Goal: Task Accomplishment & Management: Use online tool/utility

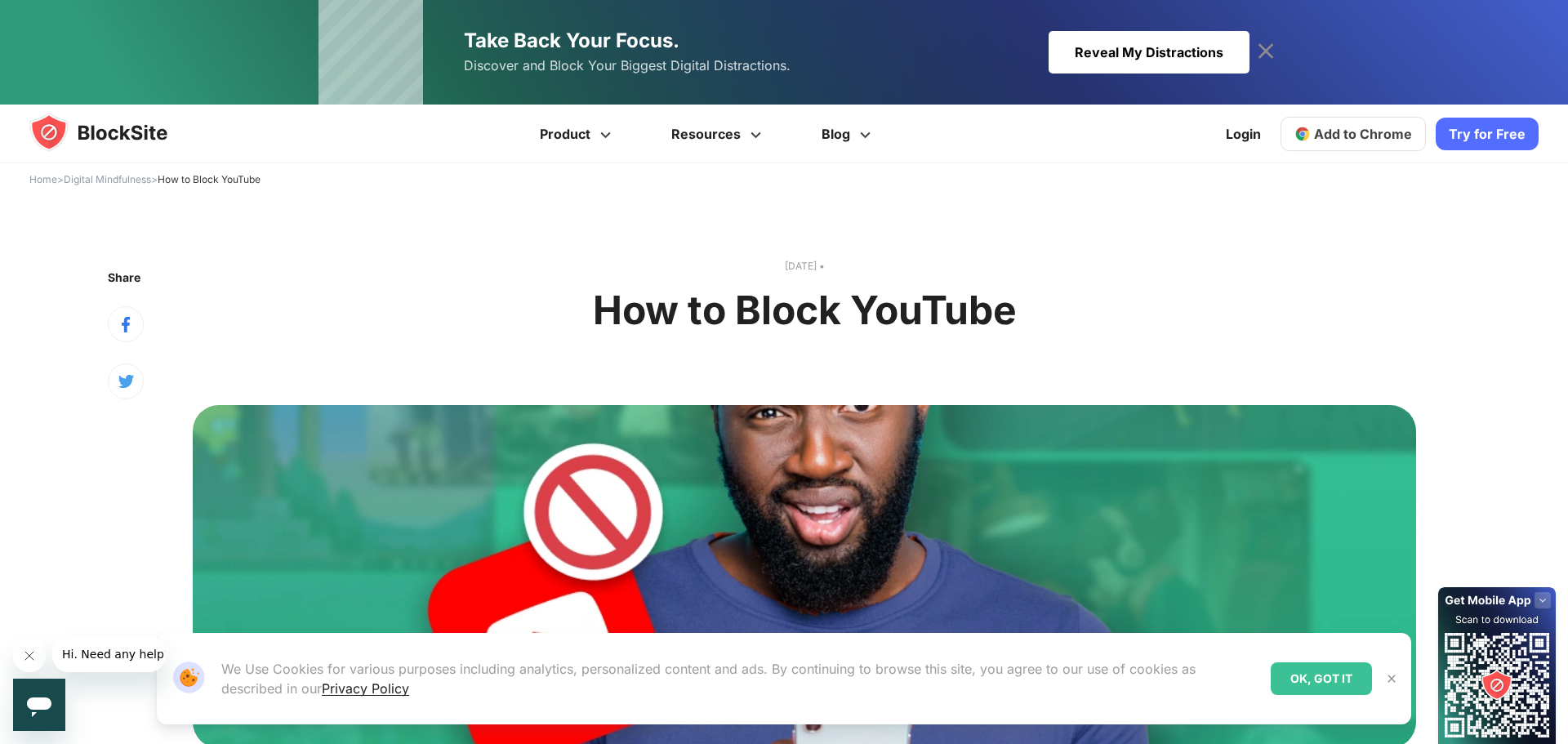
click at [1398, 678] on button at bounding box center [1391, 679] width 21 height 21
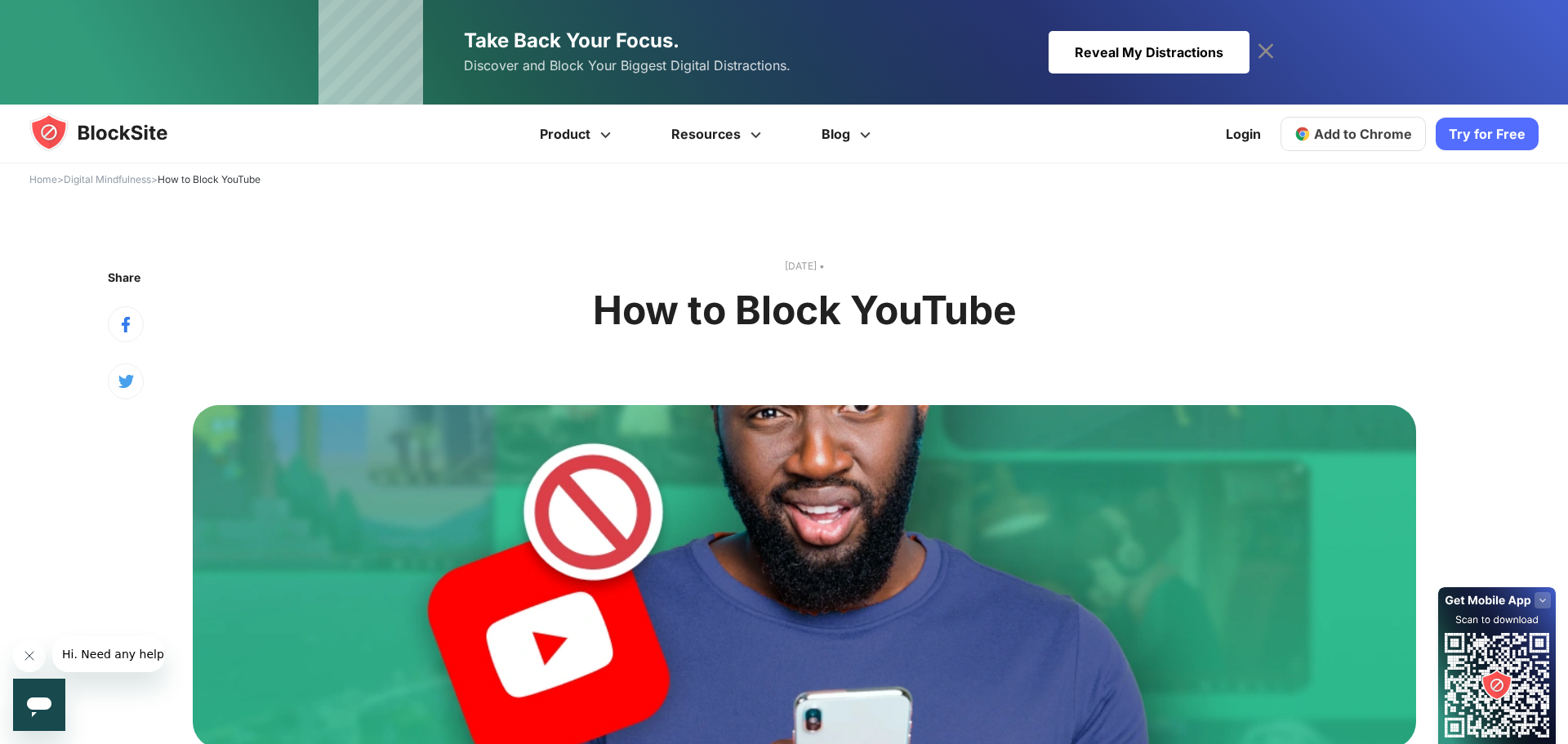
click at [1499, 134] on link "Try for Free" at bounding box center [1487, 134] width 103 height 32
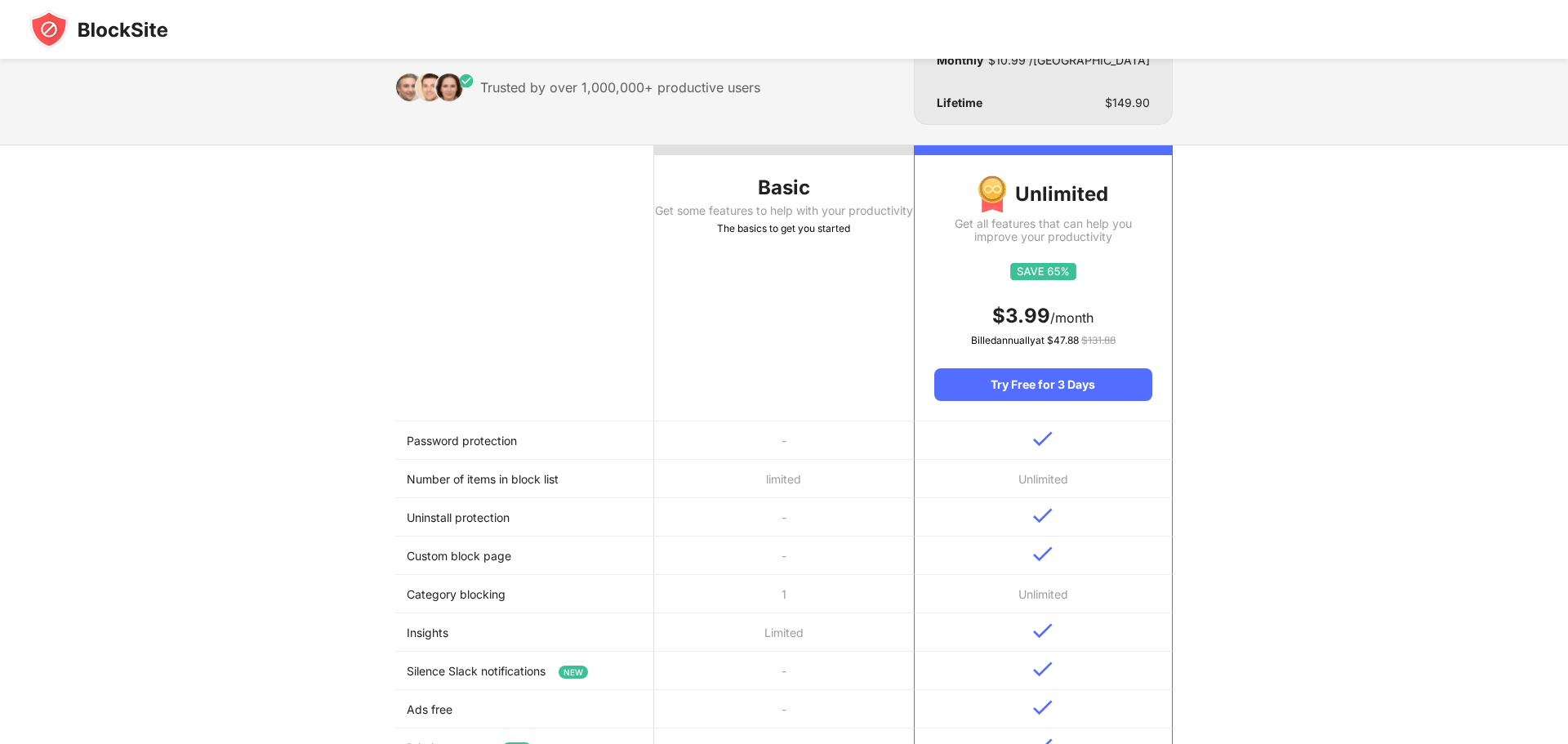
scroll to position [91, 0]
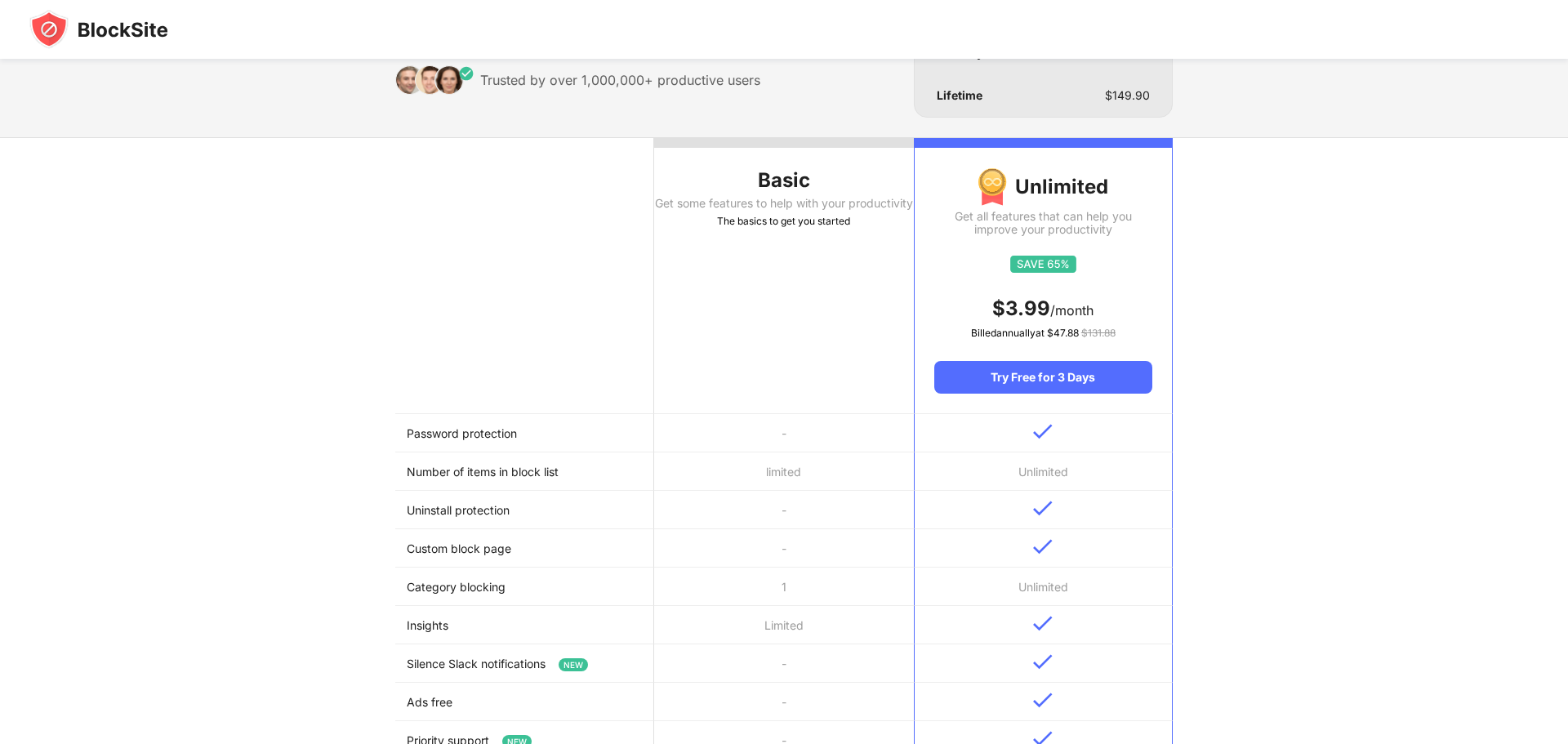
click at [722, 302] on th "Basic Get some features to help with your productivity The basics to get you st…" at bounding box center [783, 276] width 259 height 276
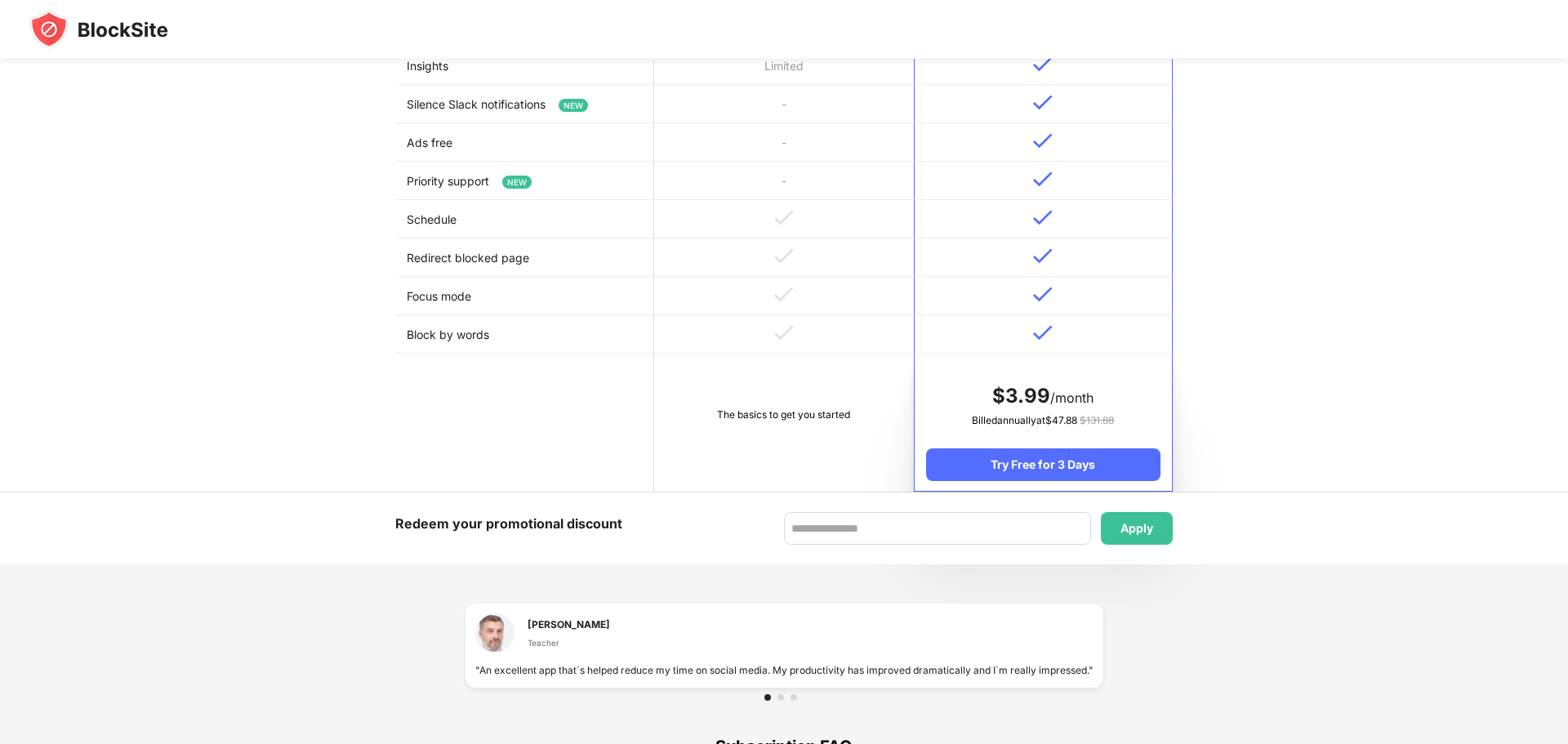
scroll to position [656, 0]
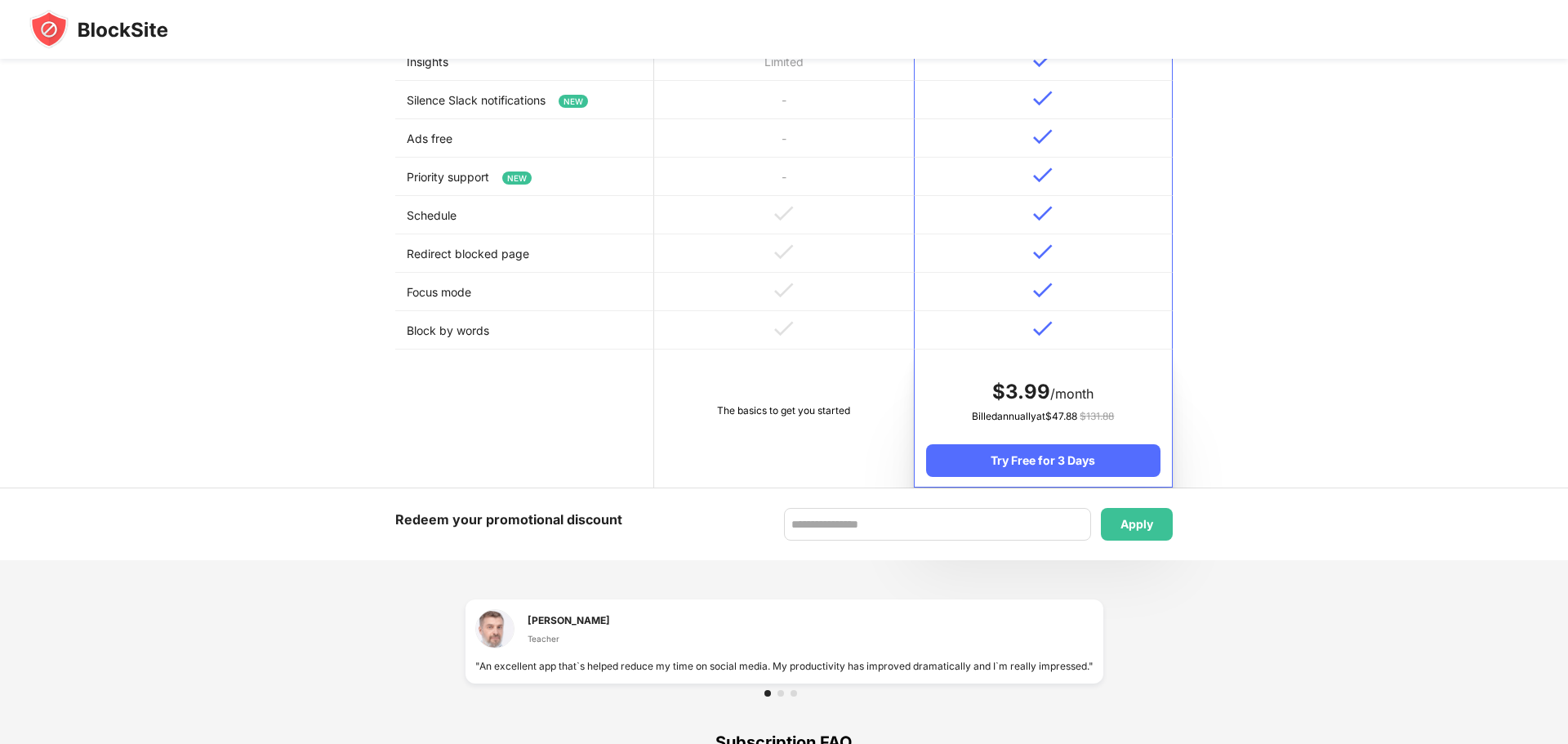
click at [722, 302] on td at bounding box center [783, 292] width 259 height 39
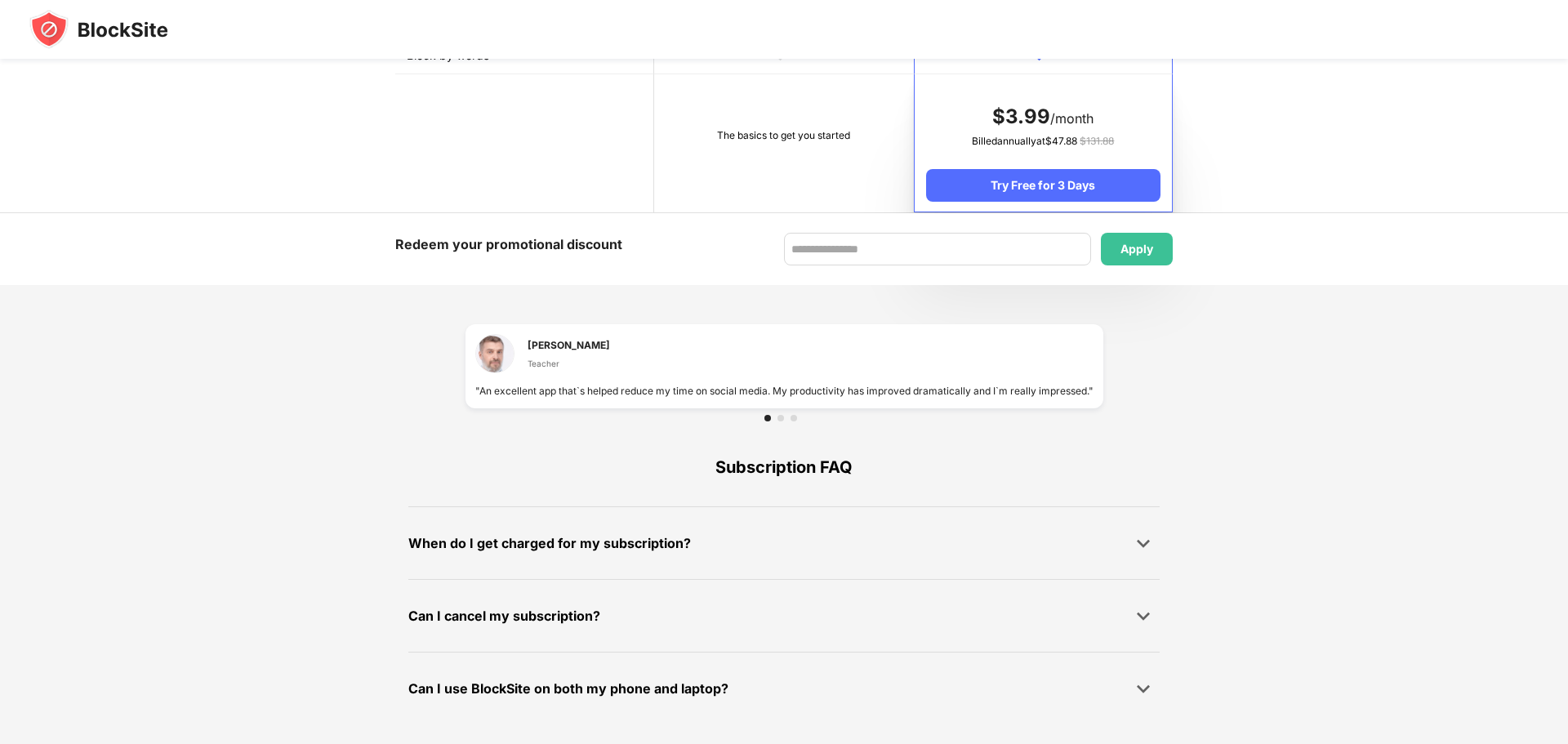
scroll to position [0, 0]
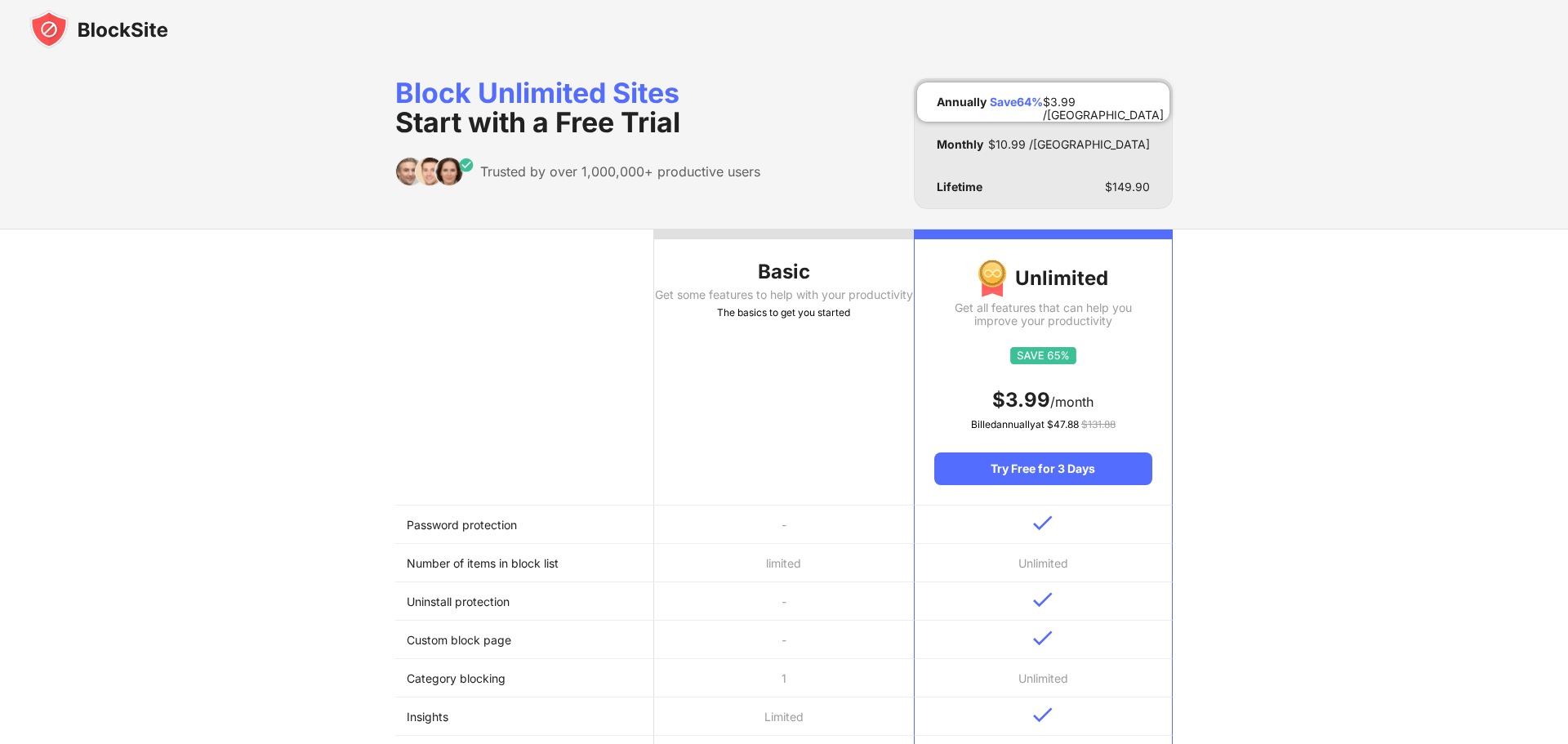
click at [698, 276] on div "Basic" at bounding box center [783, 272] width 259 height 26
click at [664, 495] on th "Basic Get some features to help with your productivity The basics to get you st…" at bounding box center [783, 367] width 259 height 276
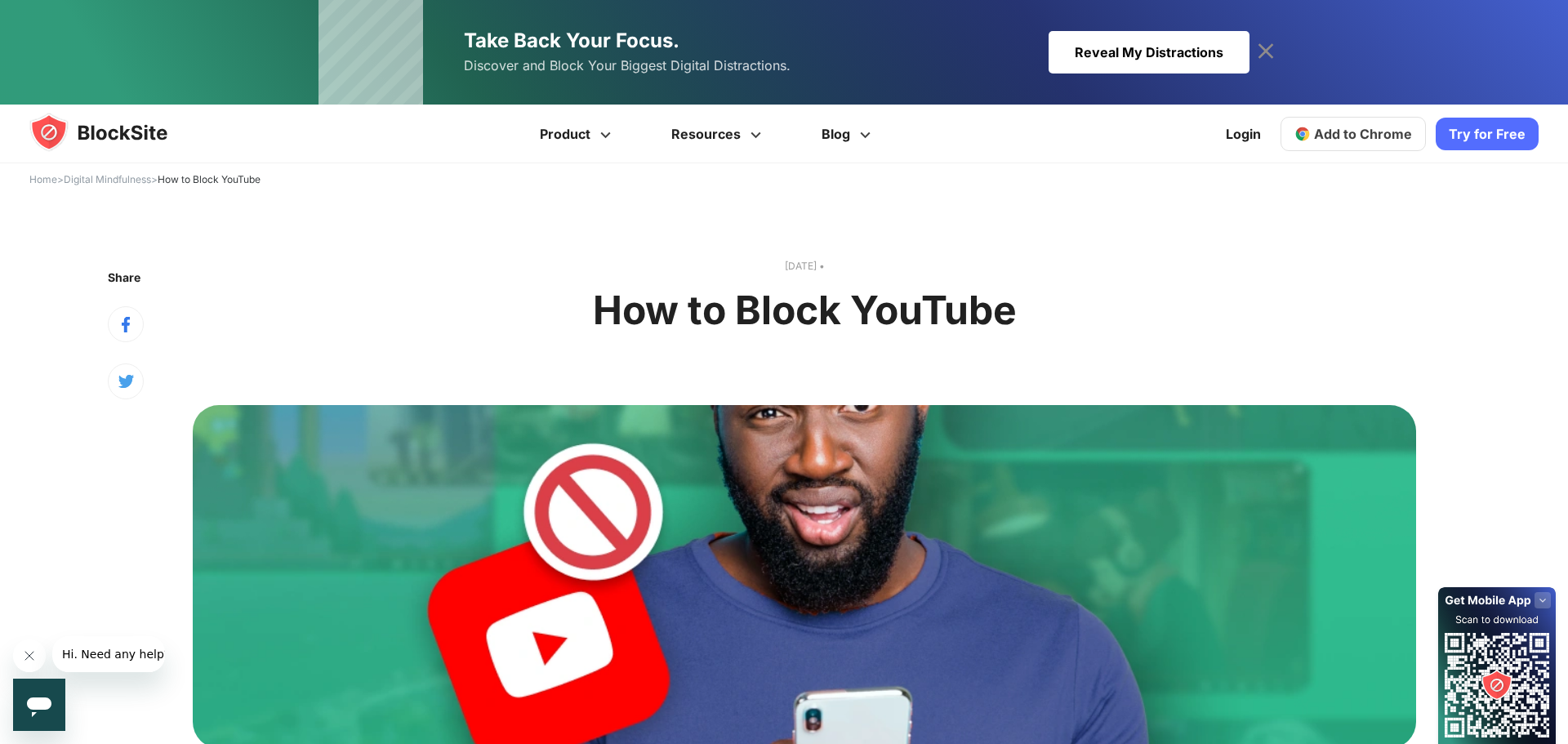
scroll to position [362, 0]
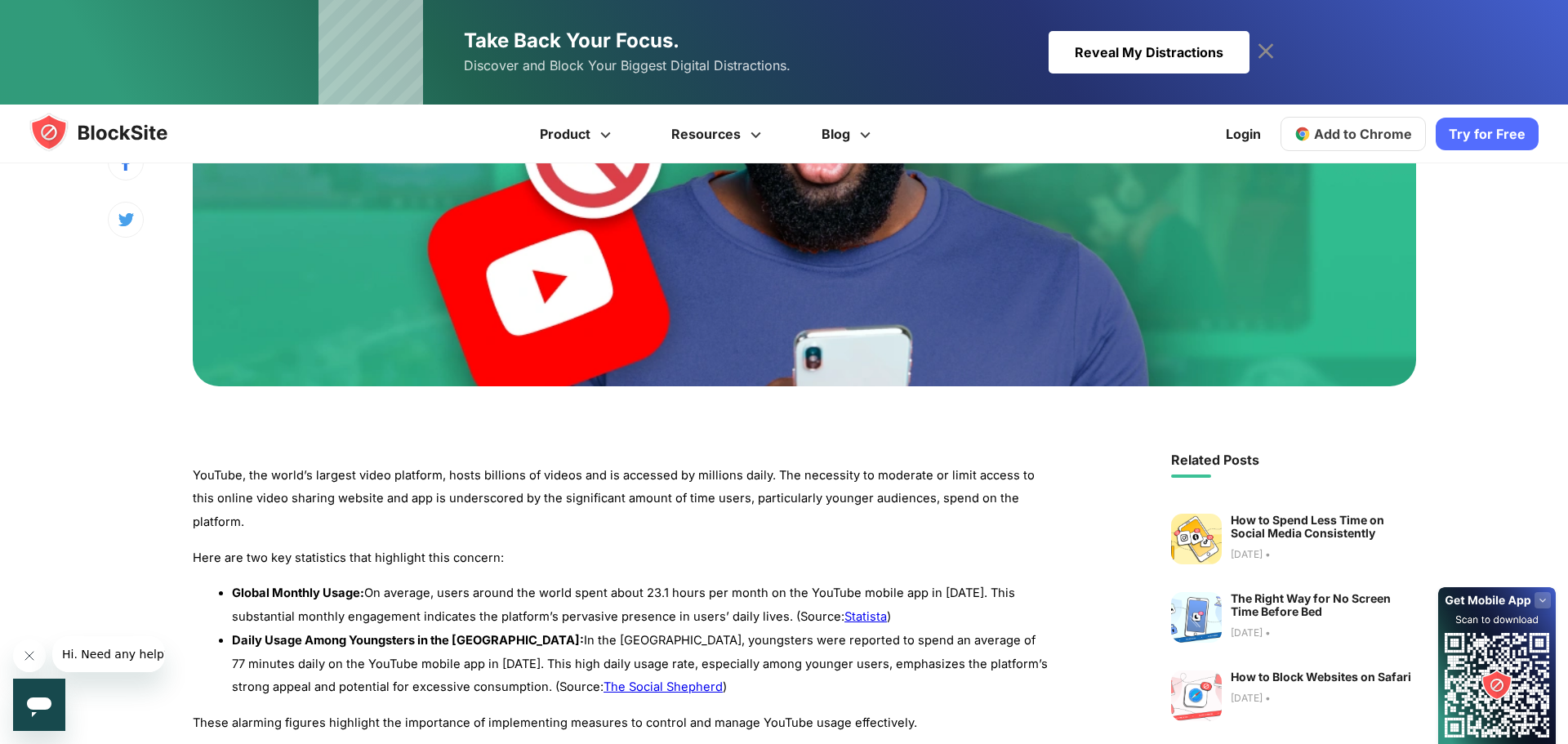
click at [1371, 143] on link "Add to Chrome" at bounding box center [1353, 134] width 145 height 34
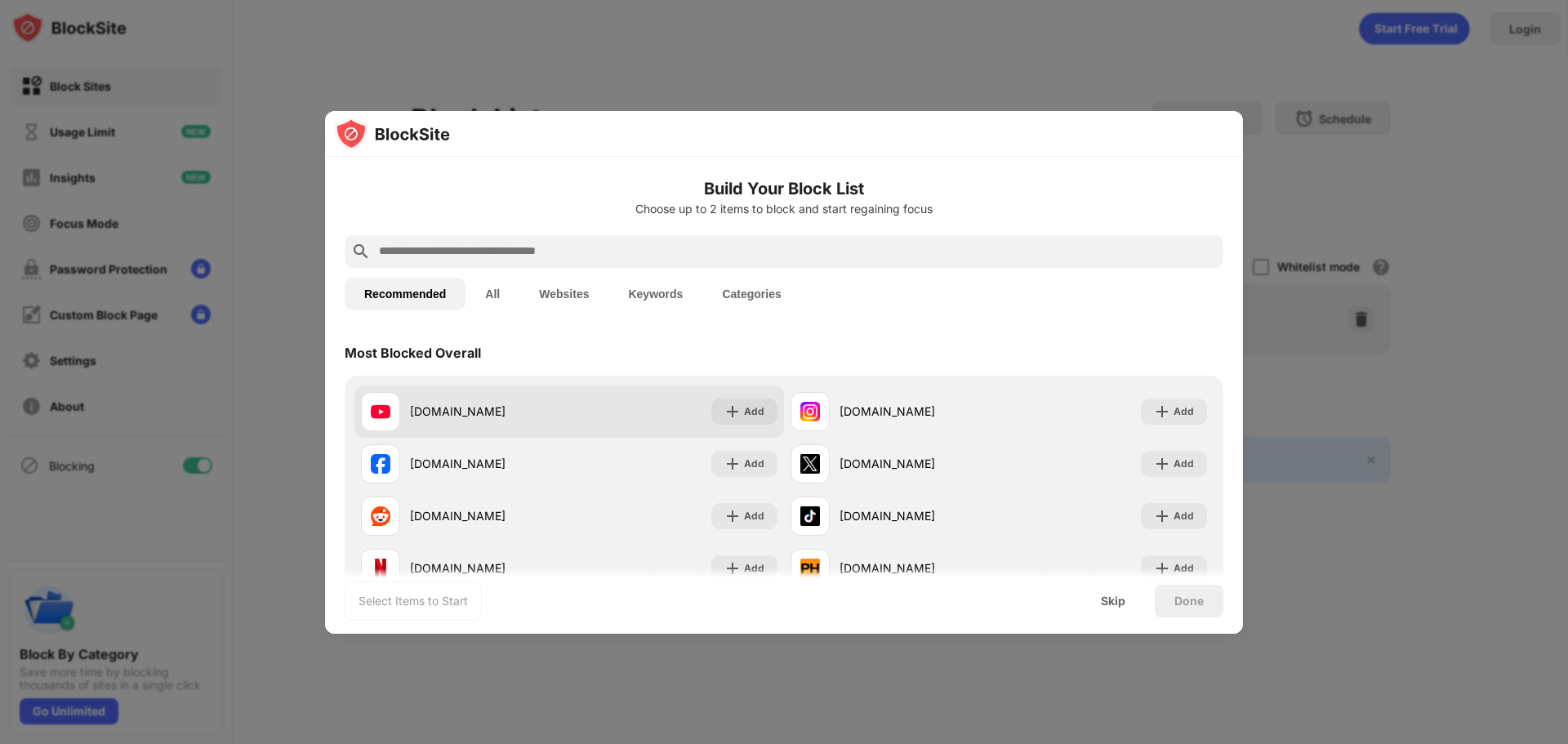
click at [566, 422] on div "youtube.com" at bounding box center [465, 412] width 208 height 40
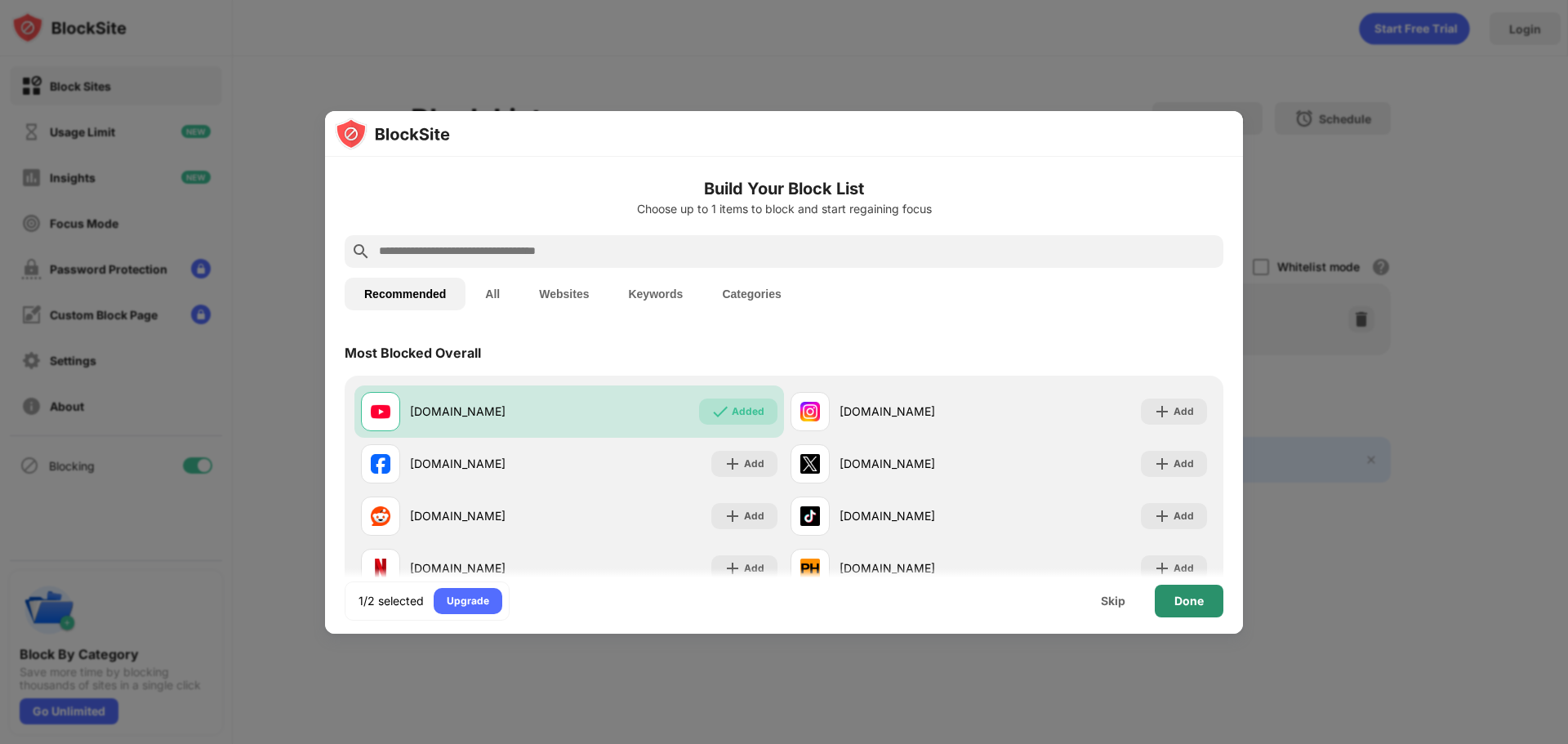
click at [1212, 606] on div "Done" at bounding box center [1189, 600] width 69 height 32
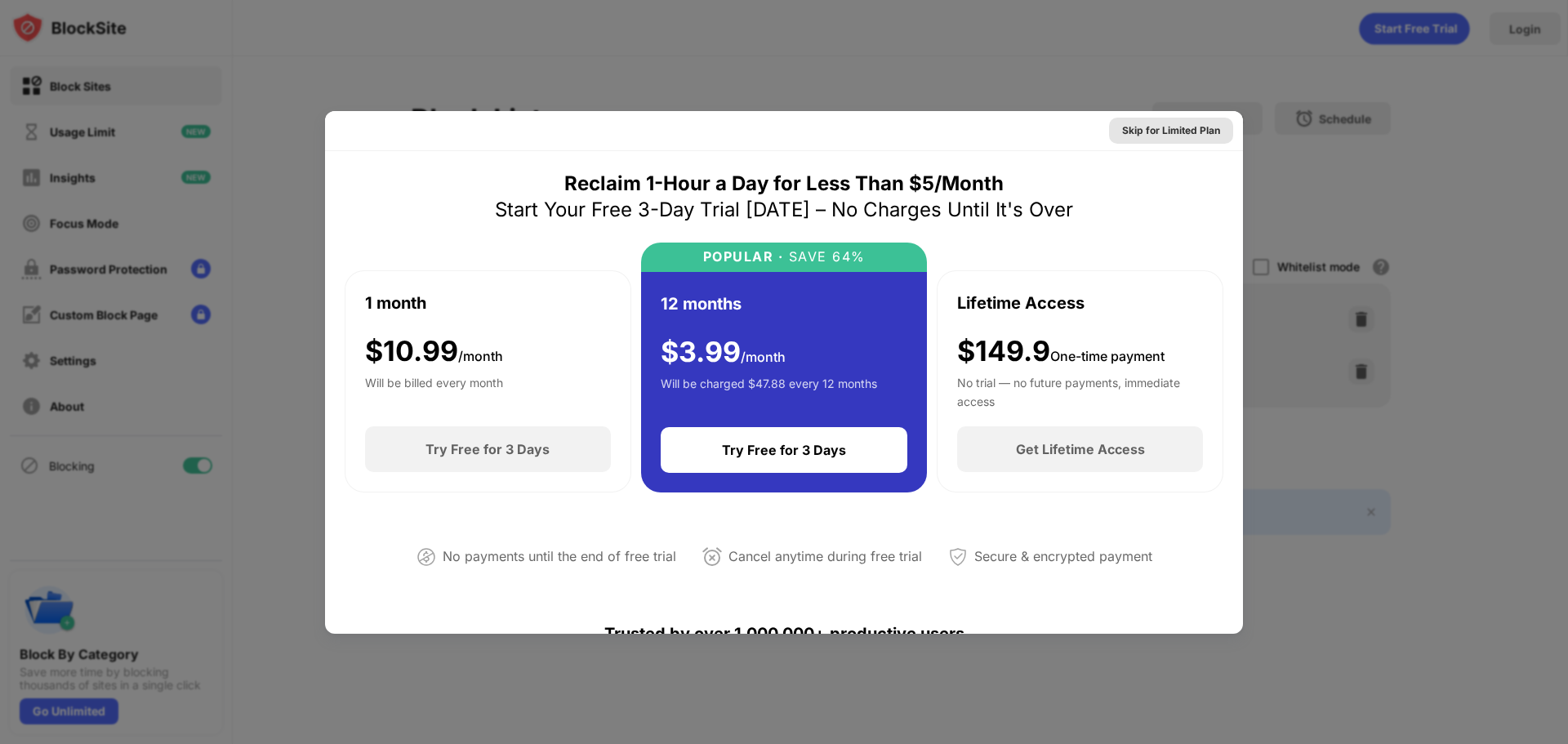
click at [1147, 132] on div "Skip for Limited Plan" at bounding box center [1170, 131] width 98 height 17
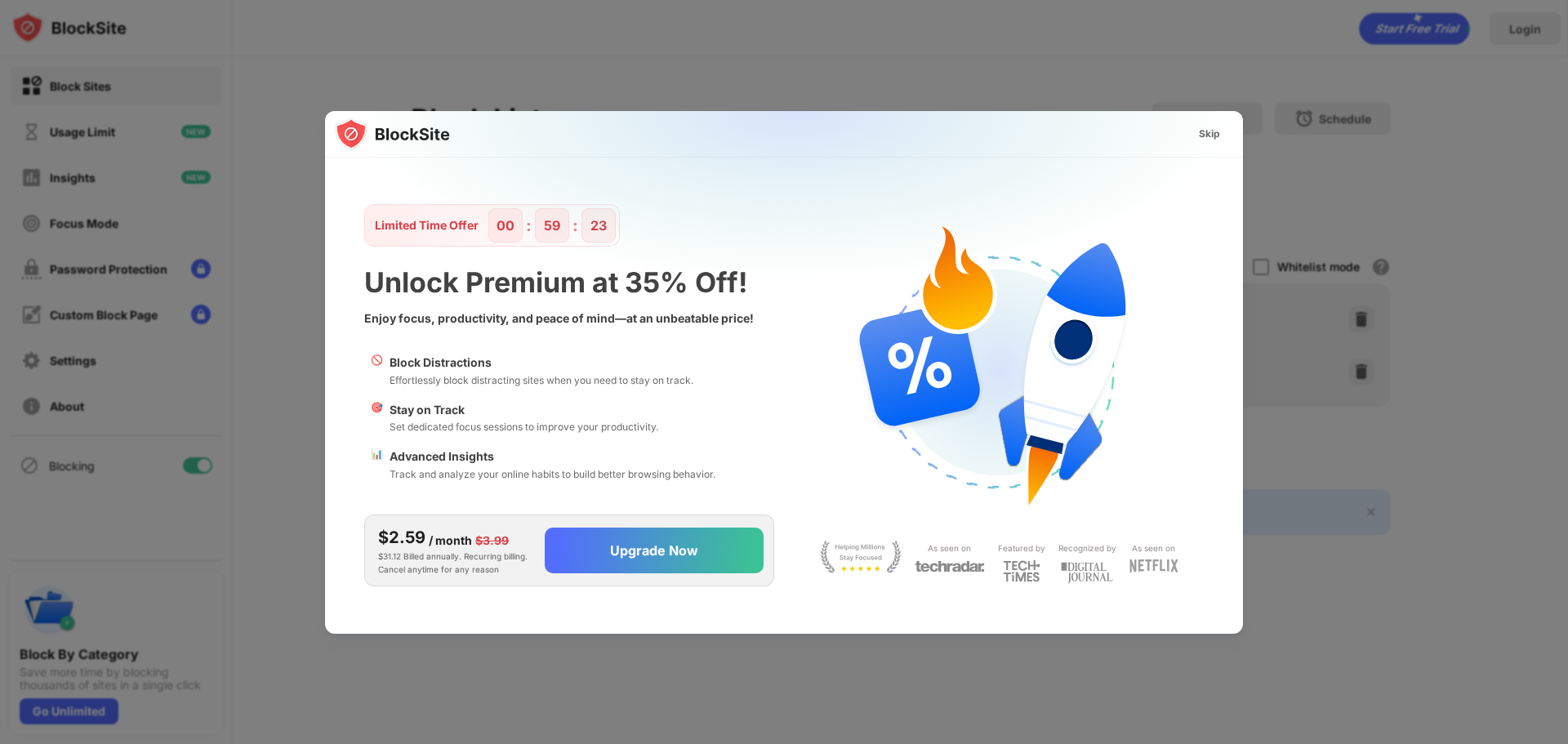
click at [1020, 54] on div at bounding box center [784, 372] width 1568 height 744
click at [1209, 134] on div "Skip" at bounding box center [1209, 134] width 21 height 17
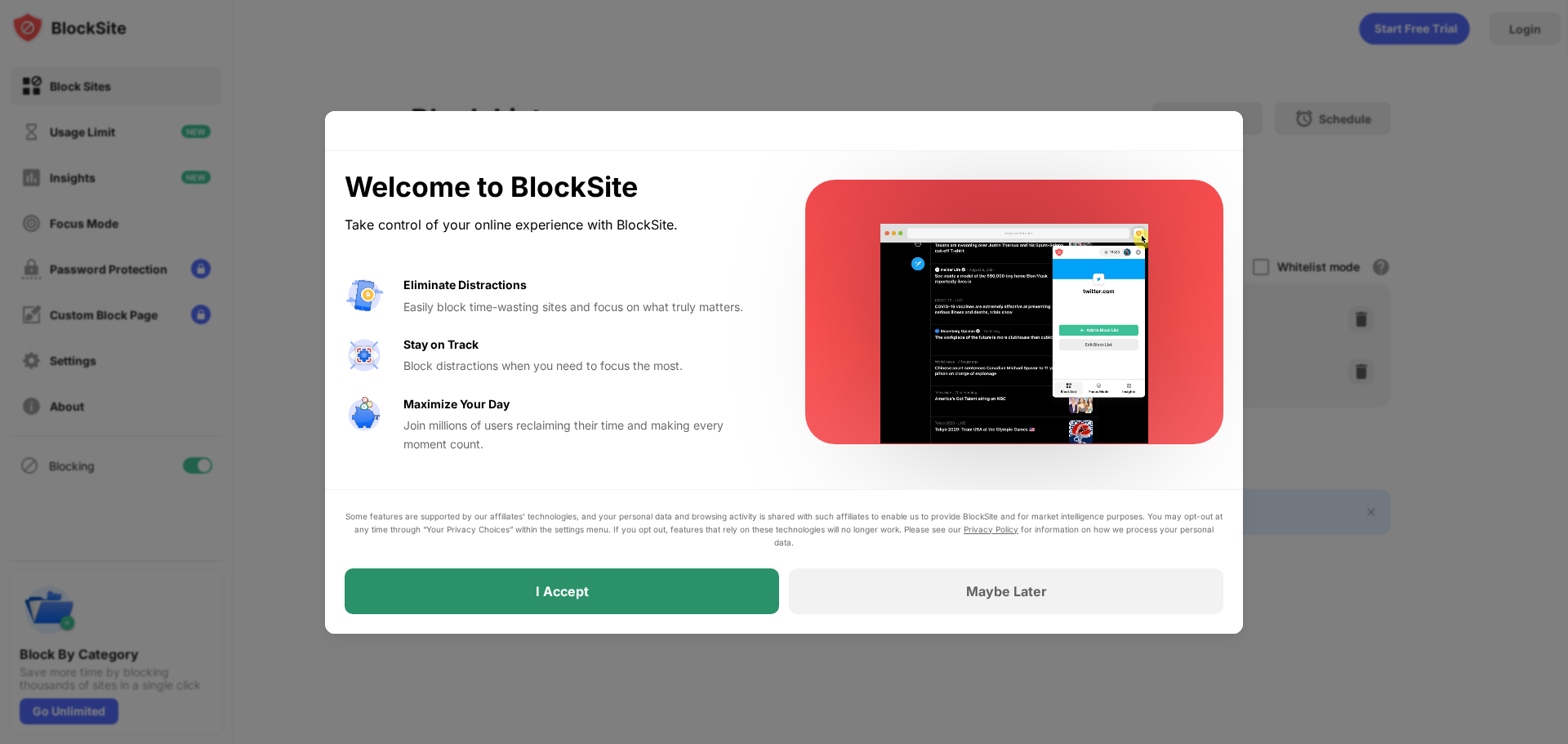
click at [594, 596] on div "I Accept" at bounding box center [561, 592] width 434 height 46
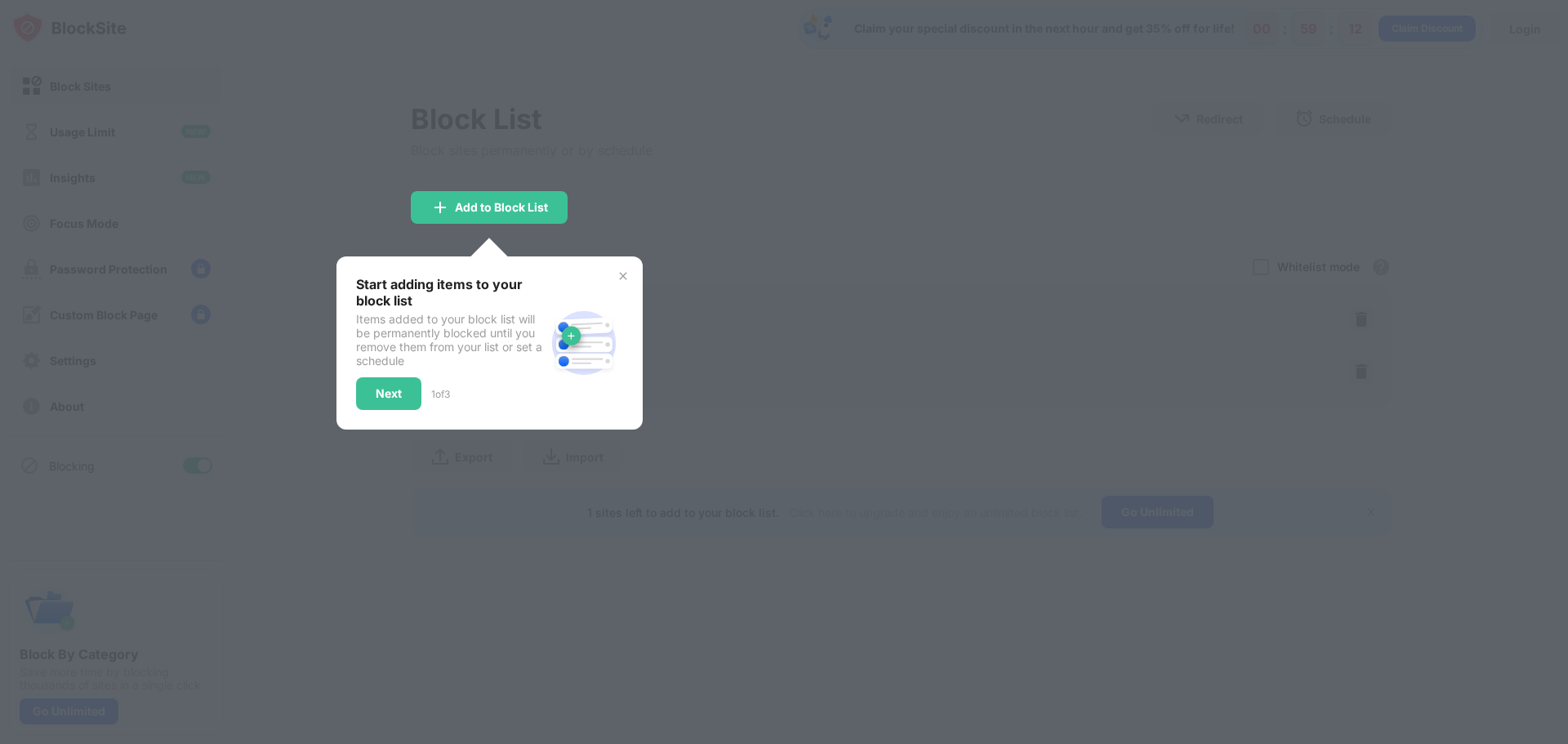
click at [816, 259] on div at bounding box center [784, 372] width 1568 height 744
click at [624, 270] on img at bounding box center [623, 276] width 13 height 13
